Goal: Task Accomplishment & Management: Manage account settings

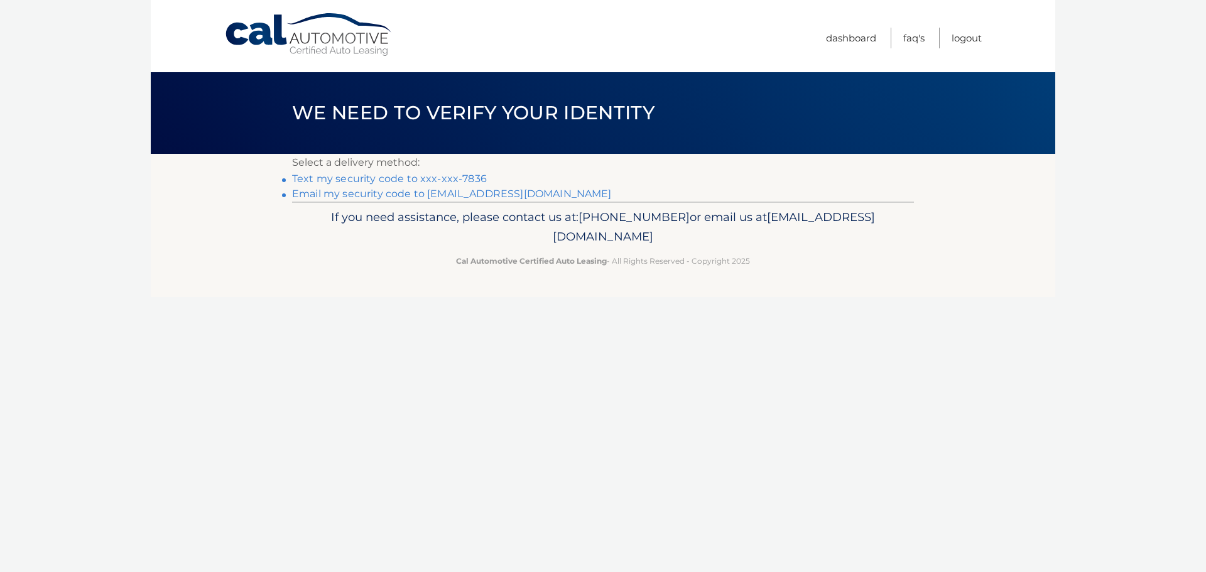
click at [468, 175] on link "Text my security code to xxx-xxx-7836" at bounding box center [389, 179] width 195 height 12
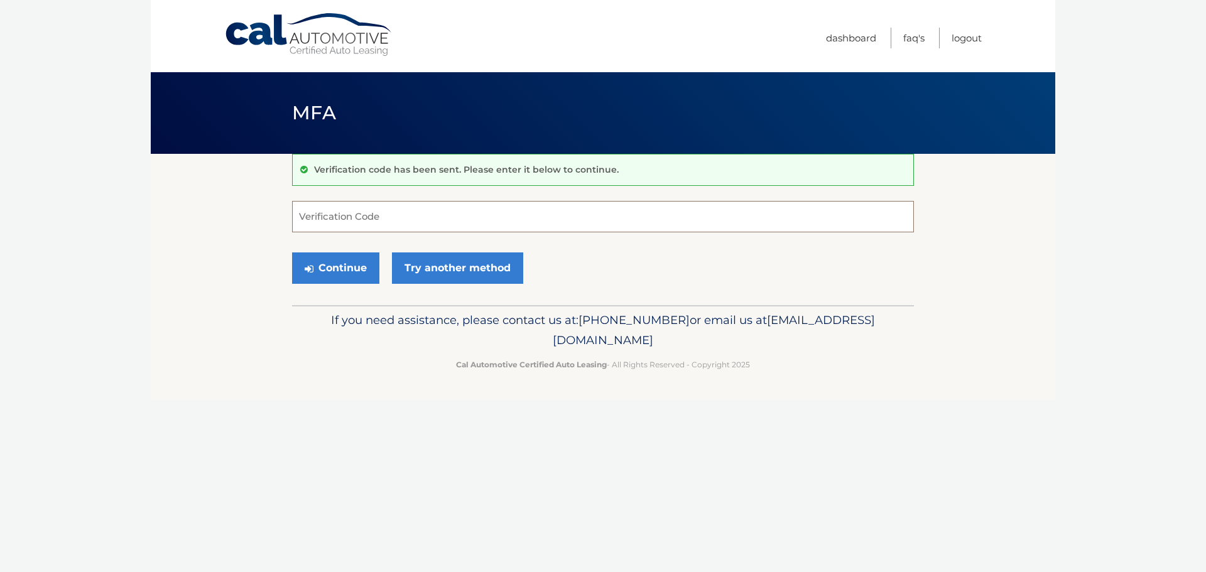
click at [609, 211] on input "Verification Code" at bounding box center [603, 216] width 622 height 31
type input "846926"
click at [292, 252] on button "Continue" at bounding box center [335, 267] width 87 height 31
click at [345, 263] on button "Continue" at bounding box center [335, 267] width 87 height 31
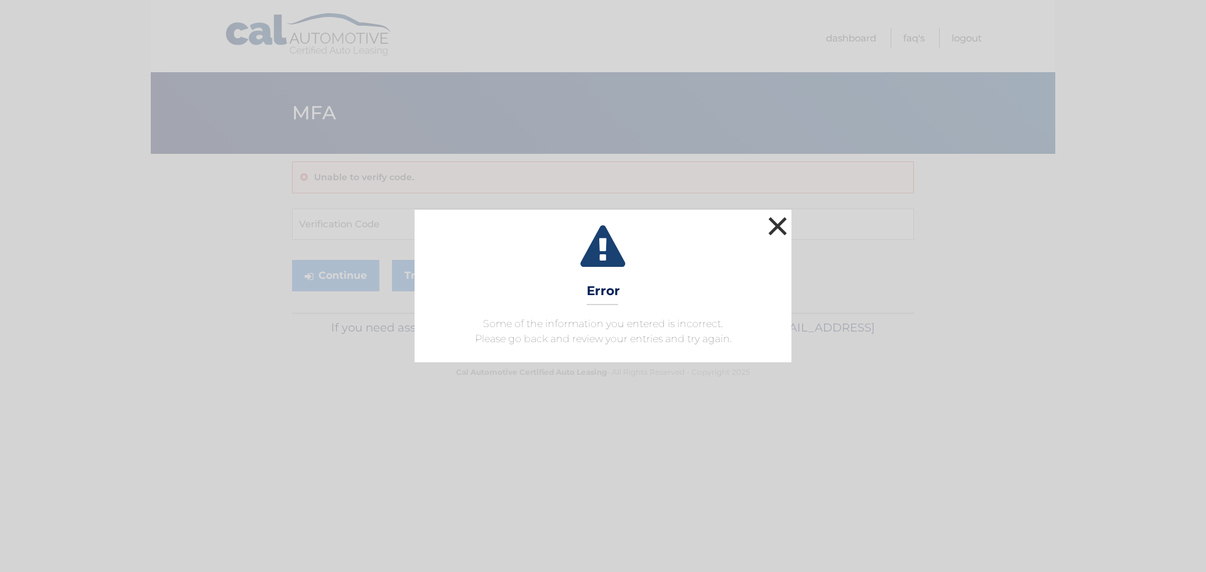
click at [782, 218] on button "×" at bounding box center [777, 225] width 25 height 25
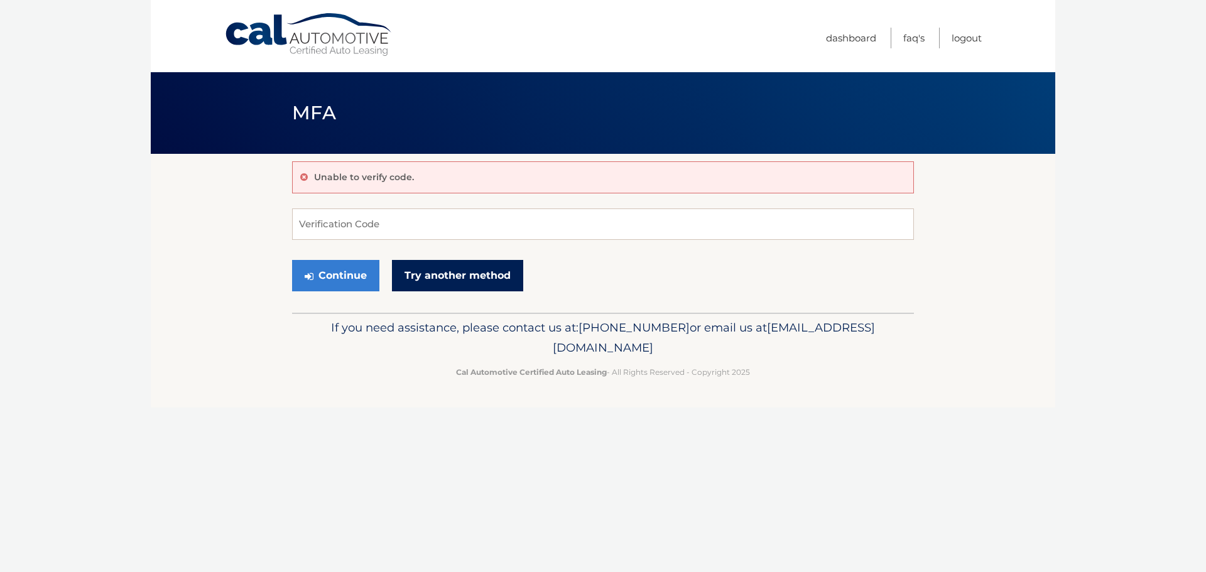
click at [472, 271] on link "Try another method" at bounding box center [457, 275] width 131 height 31
